Goal: Use online tool/utility: Utilize a website feature to perform a specific function

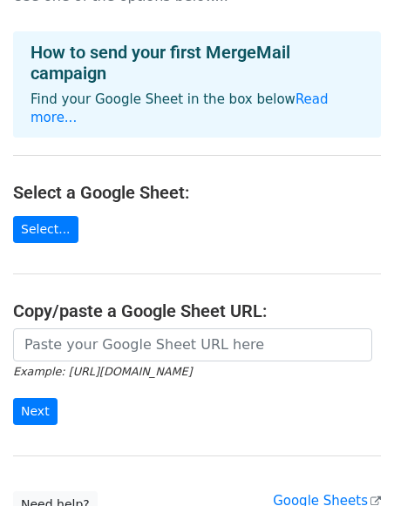
scroll to position [94, 0]
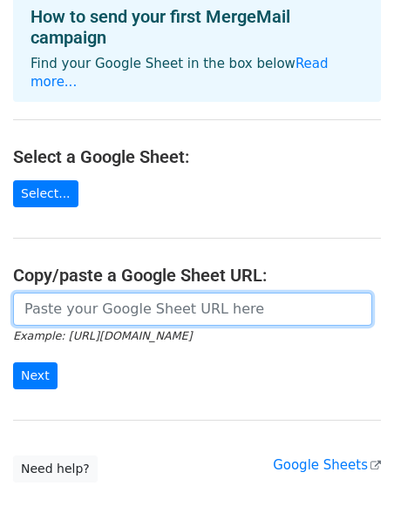
click at [95, 294] on input "url" at bounding box center [192, 309] width 359 height 33
paste input "https://docs.google.com/spreadsheets/d/1bRGiwOQ18FIc3Y8UCUhYNbtEUZ02ctZpjsJsUb5…"
type input "https://docs.google.com/spreadsheets/d/1bRGiwOQ18FIc3Y8UCUhYNbtEUZ02ctZpjsJsUb5…"
click at [13, 362] on input "Next" at bounding box center [35, 375] width 44 height 27
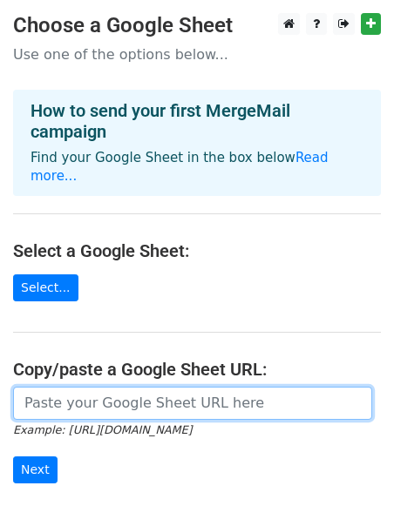
click at [137, 387] on input "url" at bounding box center [192, 403] width 359 height 33
click at [73, 387] on input "url" at bounding box center [192, 403] width 359 height 33
paste input "https://docs.google.com/spreadsheets/d/1bRGiwOQ18FIc3Y8UCUhYNbtEUZ02ctZpjsJsUb5…"
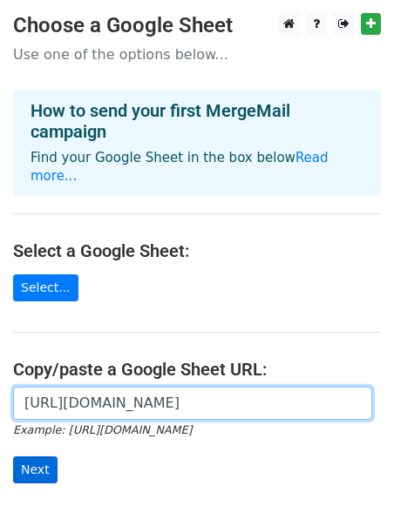
type input "https://docs.google.com/spreadsheets/d/1bRGiwOQ18FIc3Y8UCUhYNbtEUZ02ctZpjsJsUb5…"
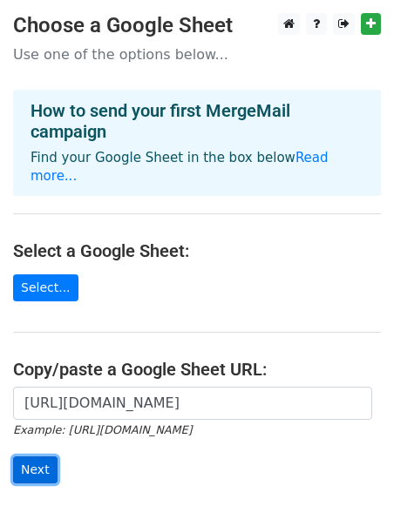
click at [23, 462] on input "Next" at bounding box center [35, 469] width 44 height 27
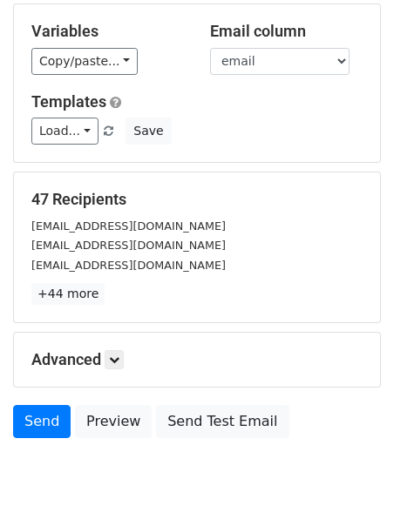
scroll to position [165, 0]
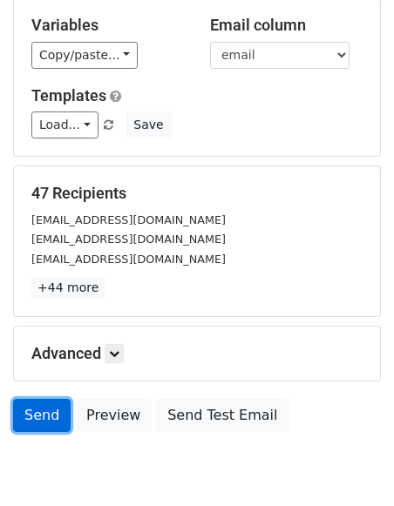
click at [44, 421] on link "Send" at bounding box center [41, 415] width 57 height 33
